Goal: Task Accomplishment & Management: Manage account settings

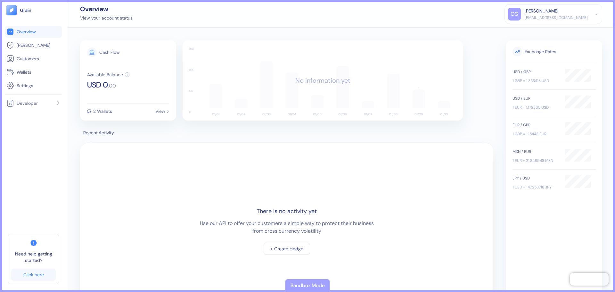
click at [36, 92] on div "Overview [PERSON_NAME] Customers Wallets Settings Developer" at bounding box center [33, 68] width 57 height 85
click at [29, 86] on span "Settings" at bounding box center [25, 85] width 17 height 6
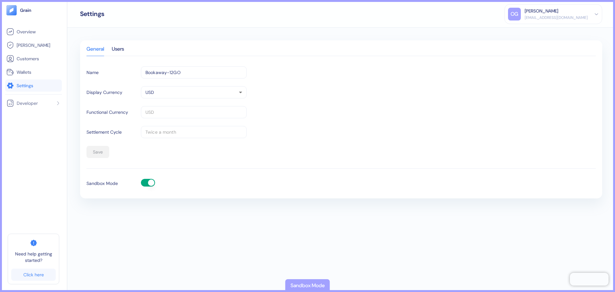
click at [145, 184] on button "button" at bounding box center [148, 183] width 14 height 8
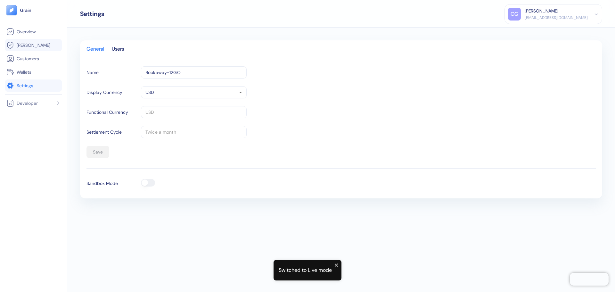
click at [29, 46] on span "[PERSON_NAME]" at bounding box center [34, 45] width 34 height 6
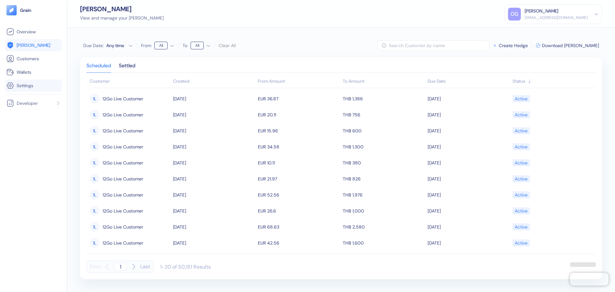
click at [24, 89] on link "Settings" at bounding box center [33, 86] width 54 height 8
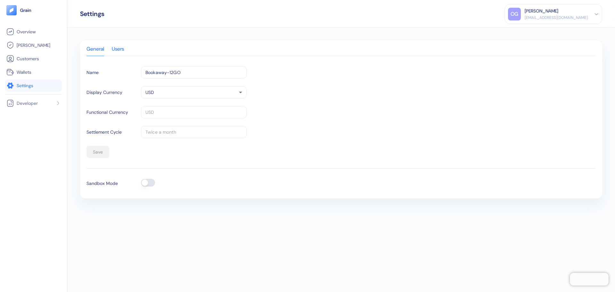
click at [119, 50] on div "Users" at bounding box center [118, 51] width 12 height 9
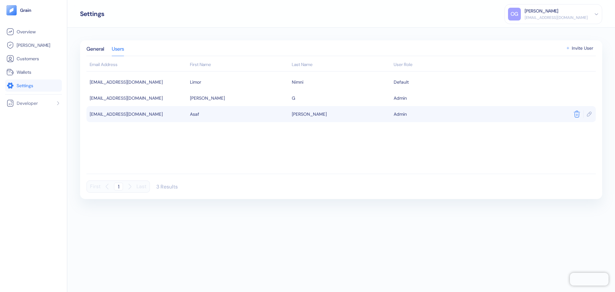
click at [574, 116] on icon "button" at bounding box center [577, 114] width 6 height 6
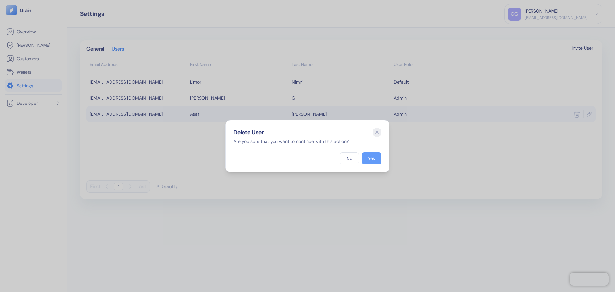
click at [376, 159] on button "Yes" at bounding box center [372, 158] width 20 height 12
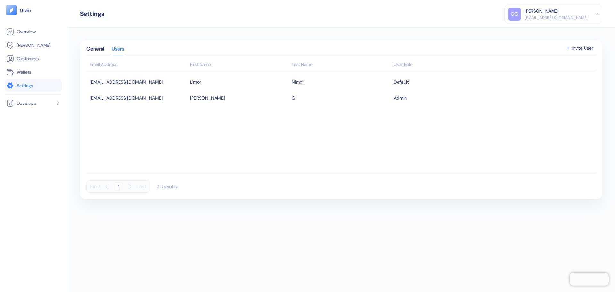
click at [570, 51] on div "General Users" at bounding box center [340, 51] width 509 height 9
click at [577, 49] on span "Invite User" at bounding box center [582, 48] width 21 height 4
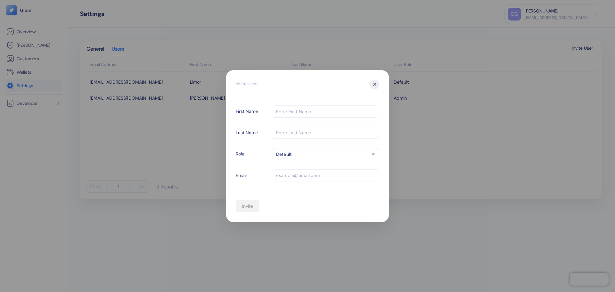
click at [284, 116] on input "text" at bounding box center [326, 111] width 108 height 12
paste input "[PERSON_NAME]"
click at [290, 109] on input "[PERSON_NAME]" at bounding box center [326, 111] width 108 height 12
type input "Alla"
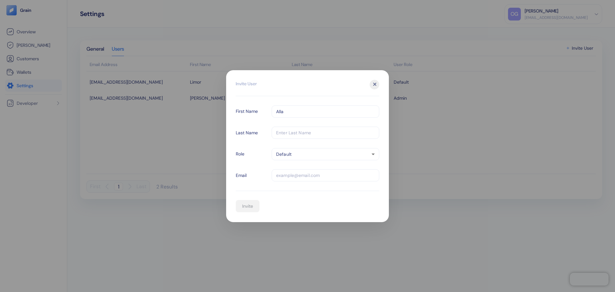
drag, startPoint x: 324, startPoint y: 124, endPoint x: 321, endPoint y: 128, distance: 4.9
click at [323, 125] on div "Invite User First Name [PERSON_NAME] ​ Last Name ​ Role Default default ​ Email…" at bounding box center [307, 150] width 143 height 123
click at [318, 133] on input "text" at bounding box center [326, 133] width 108 height 12
paste input "Tonkovid"
type input "Tonkovid"
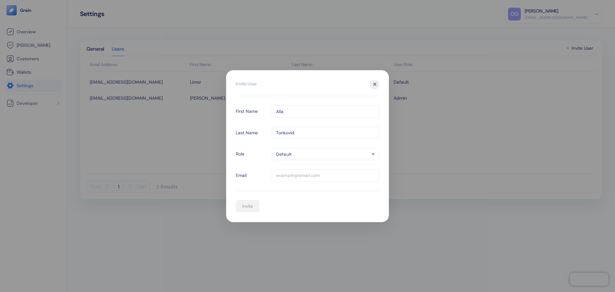
click at [310, 156] on body "Pingdom Check: App Online Overview [PERSON_NAME] Customers Wallets Settings Dev…" at bounding box center [307, 146] width 615 height 292
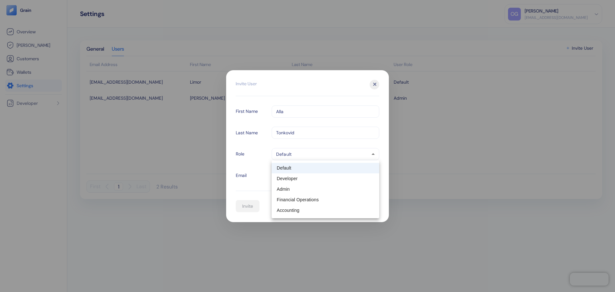
click at [263, 158] on div at bounding box center [307, 146] width 615 height 292
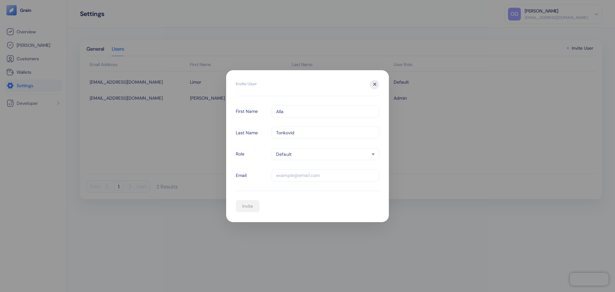
click at [302, 178] on input "text" at bounding box center [326, 175] width 108 height 12
paste input "[EMAIL_ADDRESS][DOMAIN_NAME]"
type input "[EMAIL_ADDRESS][DOMAIN_NAME]"
click at [244, 208] on div "Invite" at bounding box center [247, 206] width 11 height 4
